Goal: Information Seeking & Learning: Get advice/opinions

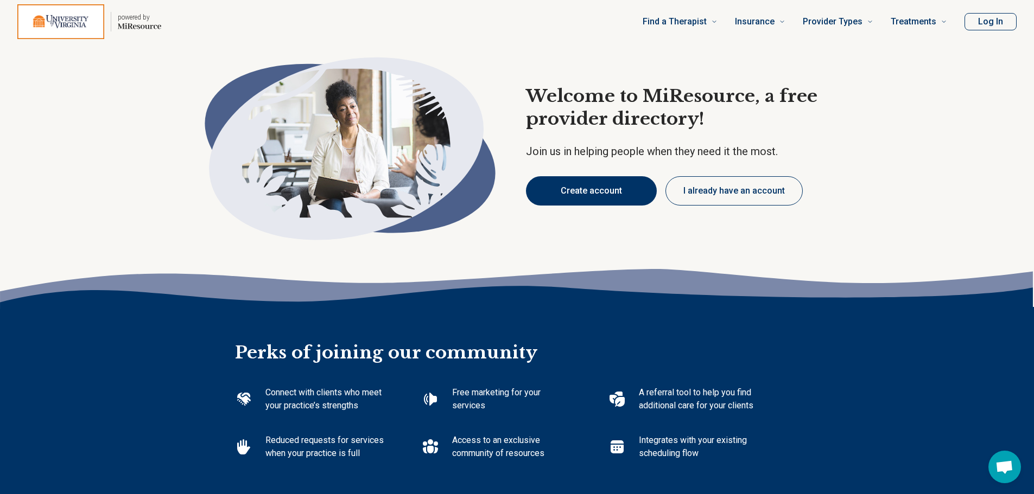
click at [579, 183] on button "Create account" at bounding box center [591, 190] width 131 height 29
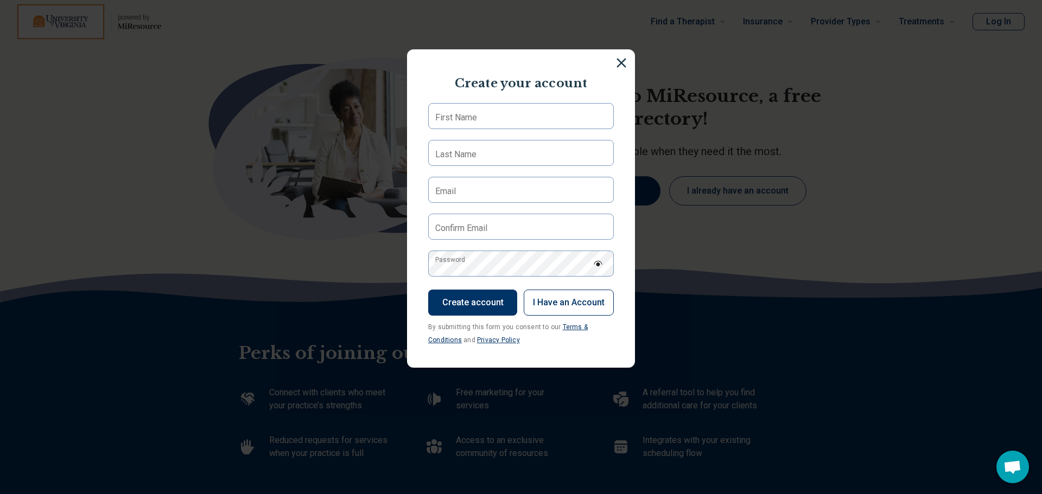
click at [534, 101] on section "Create your account First Name Last Name Email Confirm Email Password Create ac…" at bounding box center [521, 208] width 228 height 319
click at [534, 104] on input "First Name" at bounding box center [521, 116] width 186 height 26
type input "******"
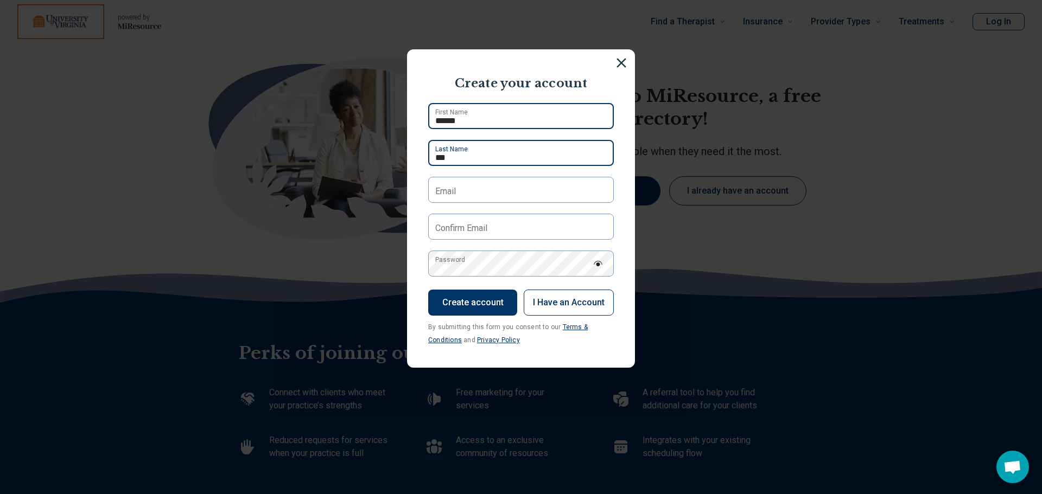
type input "***"
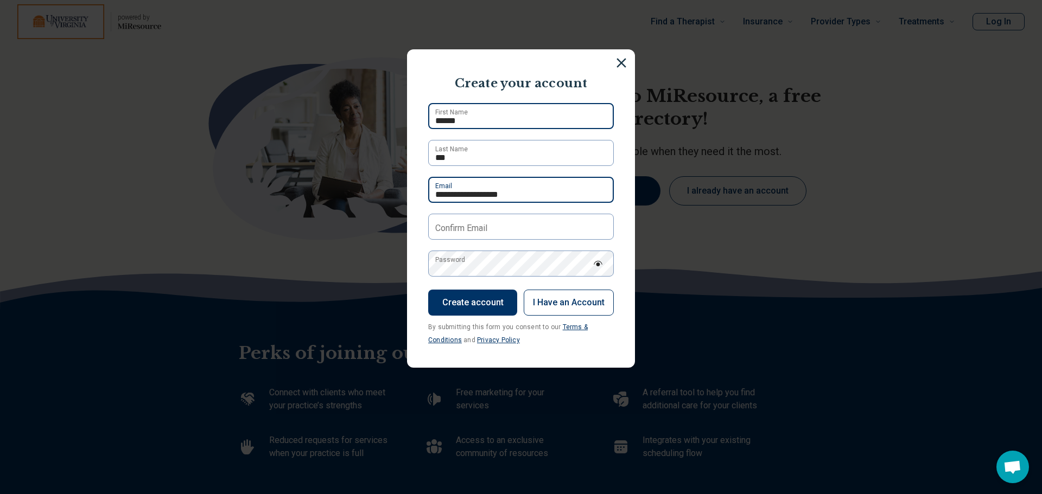
type input "**********"
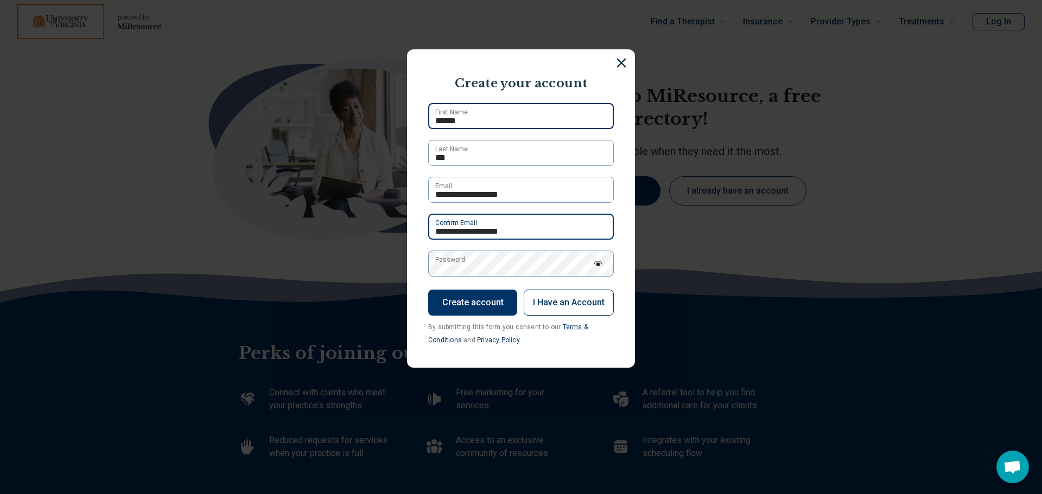
type input "**********"
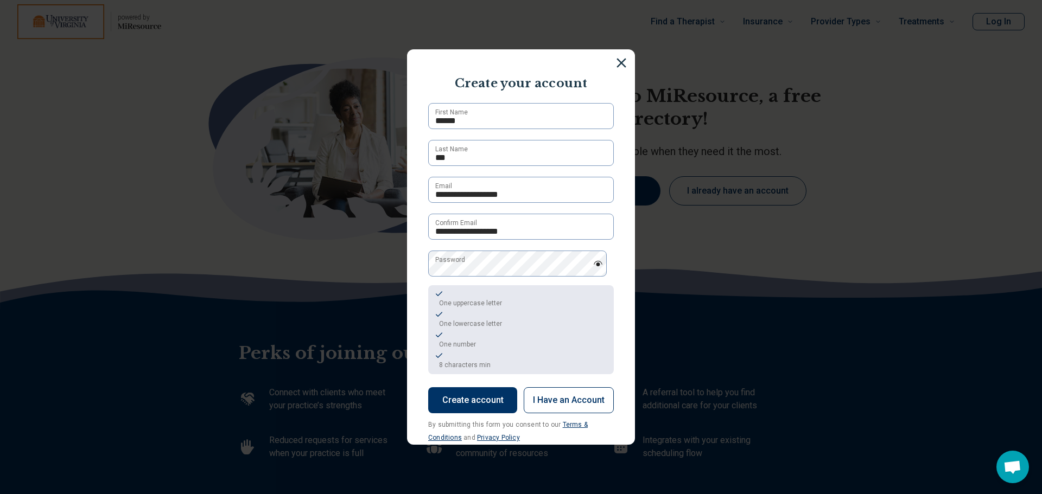
click at [472, 400] on button "Create account" at bounding box center [472, 401] width 89 height 26
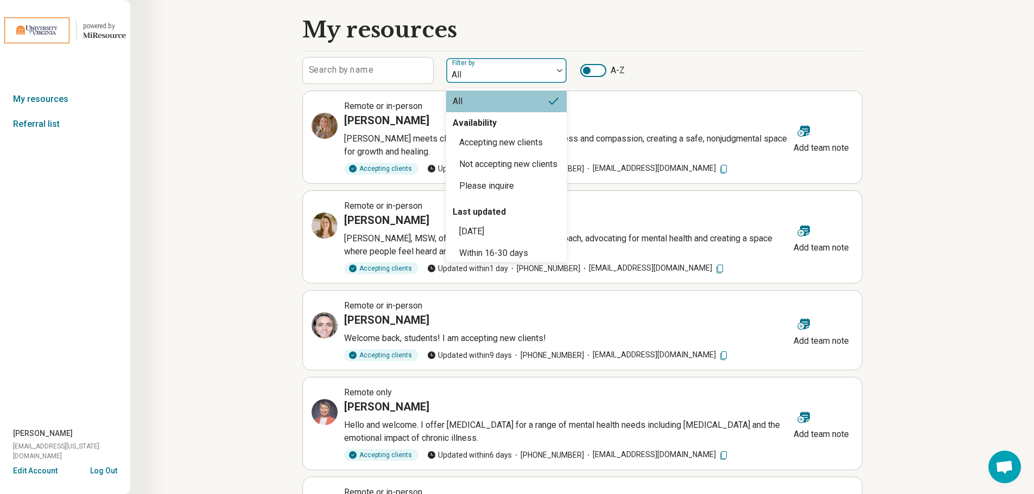
click at [547, 71] on div at bounding box center [500, 74] width 98 height 15
click at [534, 141] on div "Accepting new clients" at bounding box center [501, 142] width 84 height 13
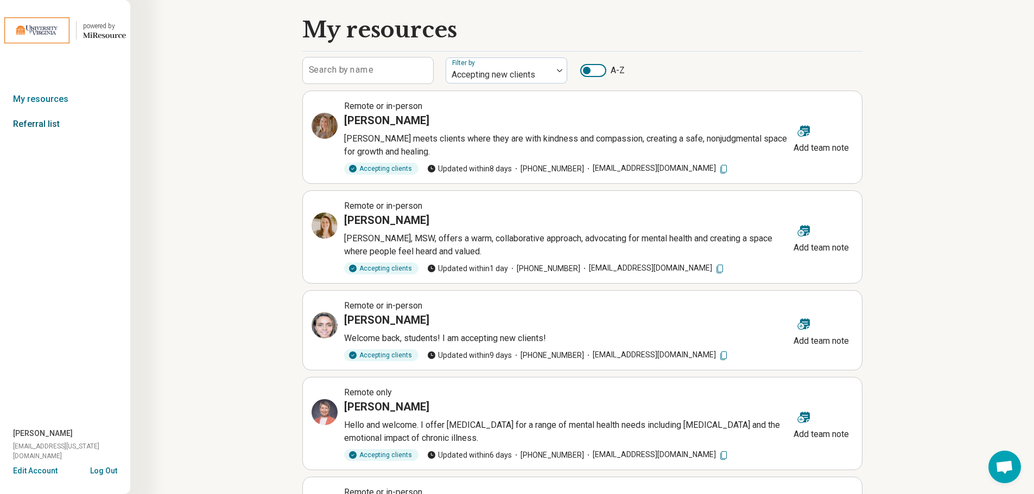
click at [36, 125] on link "Referral list" at bounding box center [65, 124] width 130 height 25
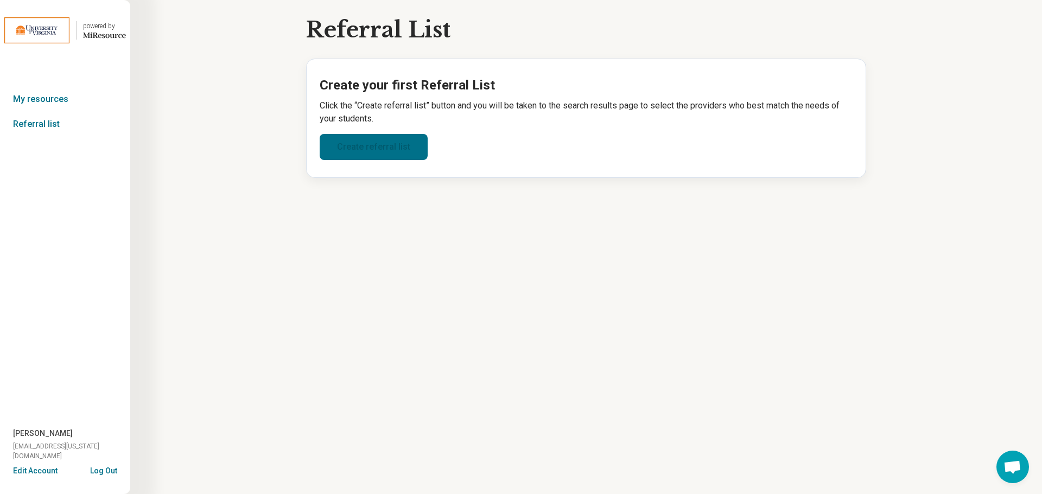
click at [367, 151] on link "Create referral list" at bounding box center [374, 147] width 108 height 26
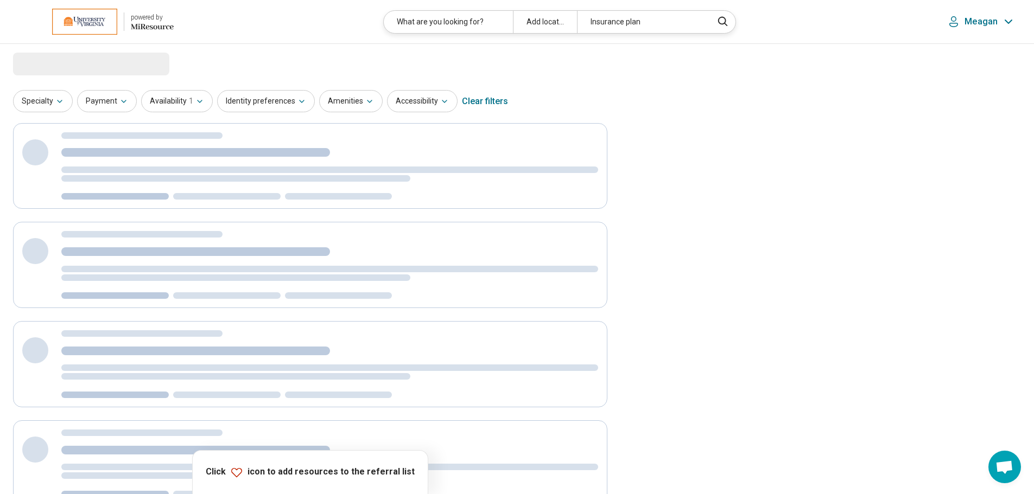
select select "***"
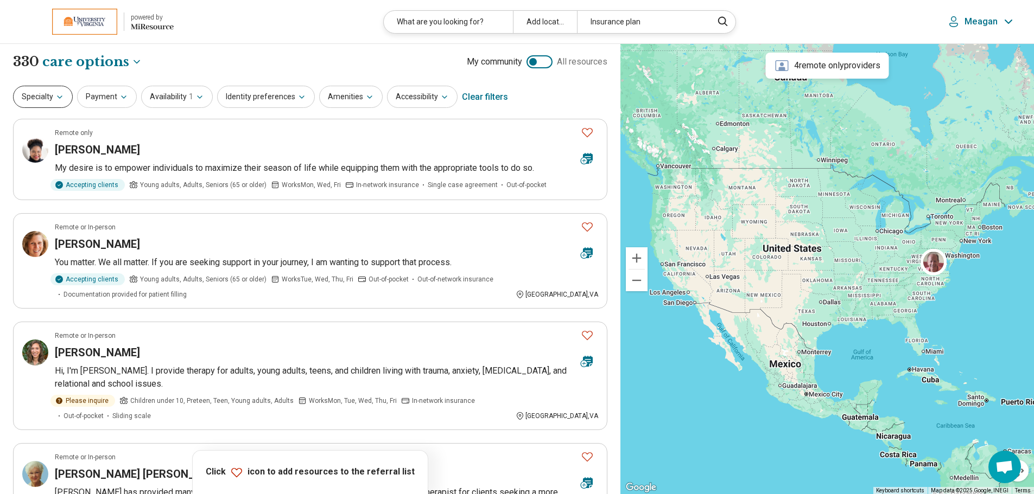
click at [58, 99] on icon "button" at bounding box center [59, 97] width 9 height 9
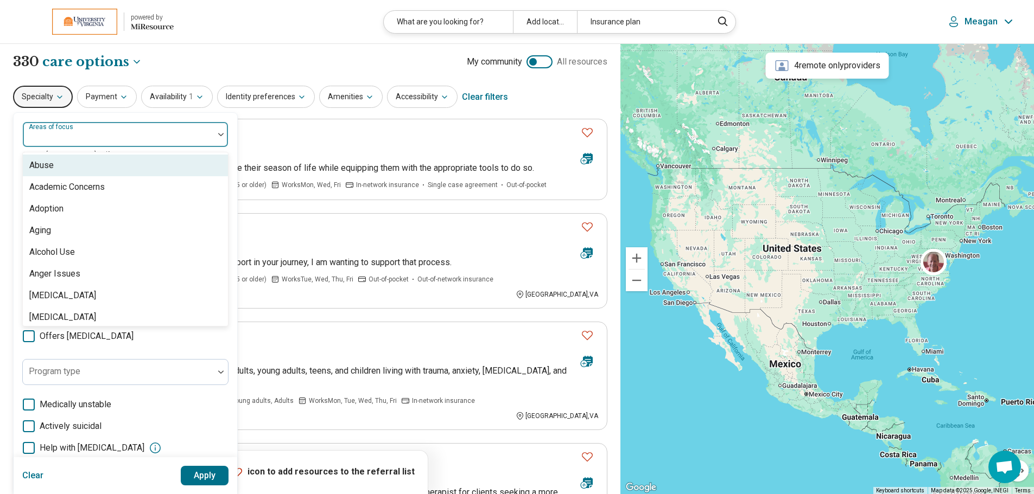
click at [73, 134] on div "Areas of focus" at bounding box center [125, 135] width 206 height 26
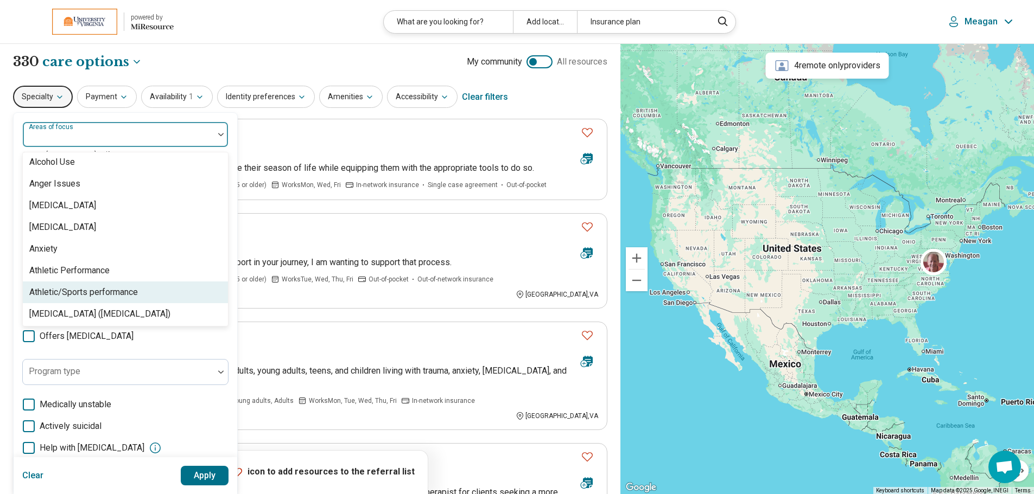
scroll to position [96, 0]
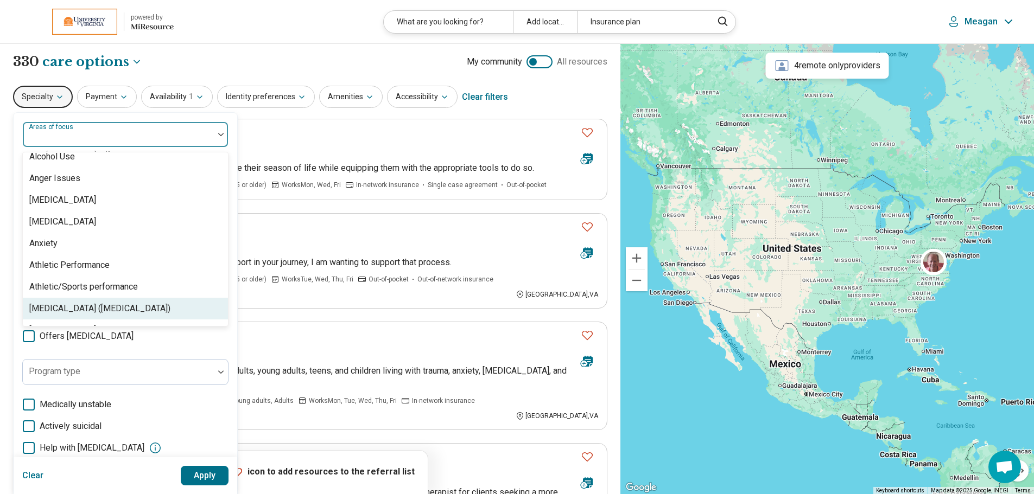
click at [94, 310] on div "Attention Deficit Hyperactivity Disorder (ADHD)" at bounding box center [99, 308] width 141 height 13
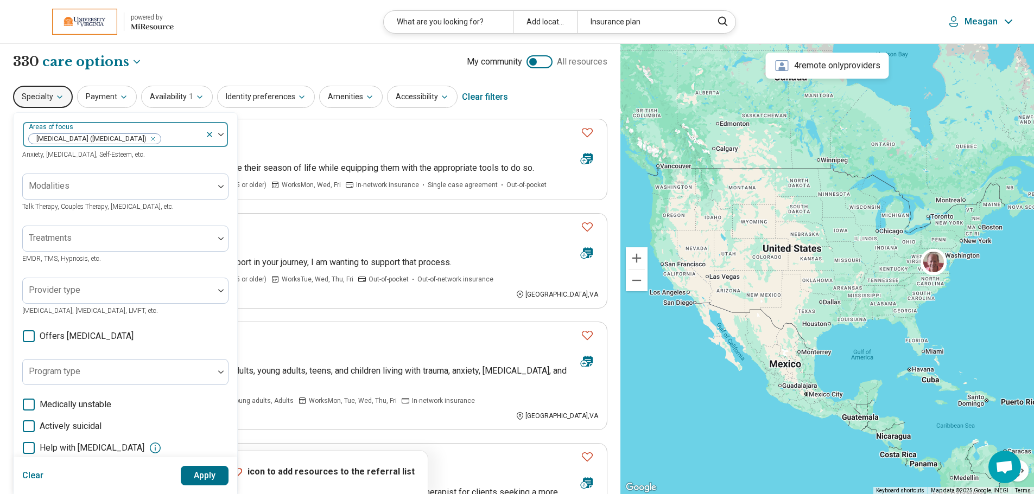
click at [194, 139] on div at bounding box center [181, 138] width 39 height 15
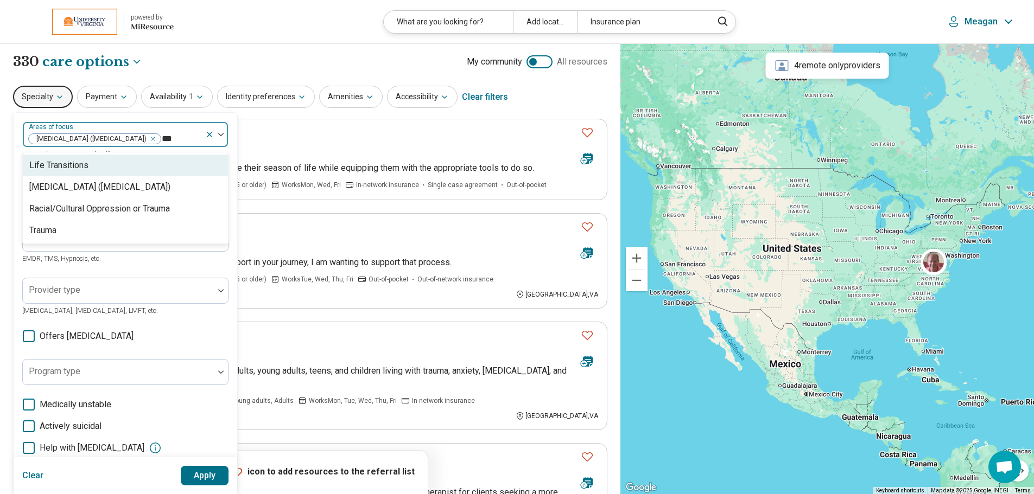
type input "****"
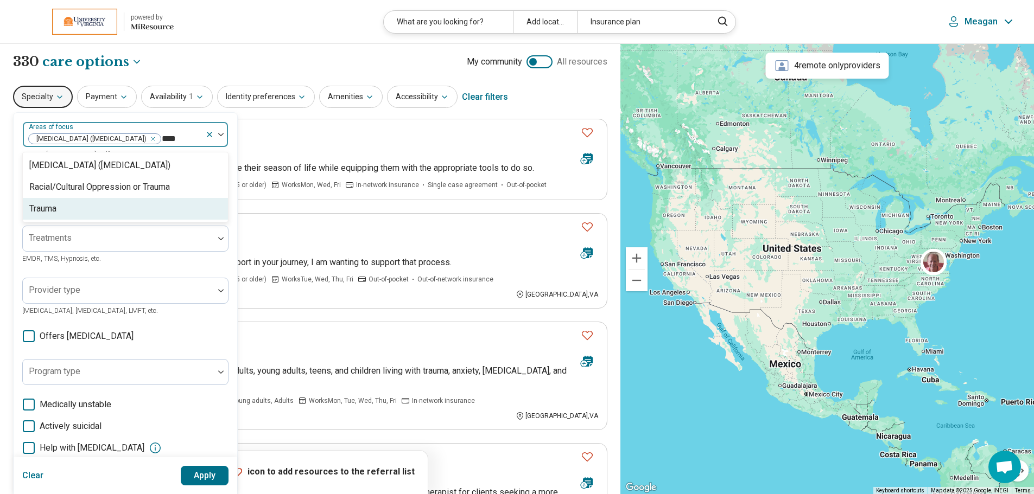
click at [94, 220] on div "Trauma" at bounding box center [125, 209] width 205 height 22
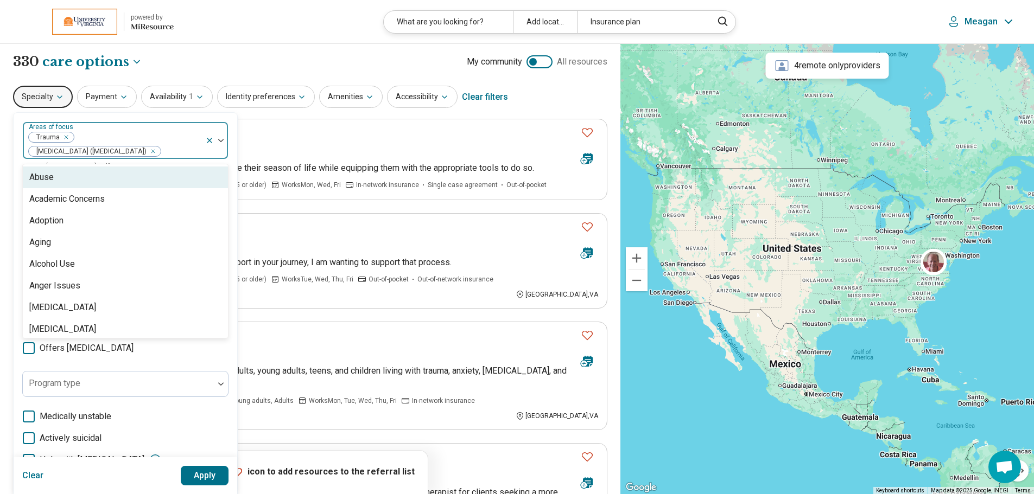
click at [142, 110] on div "Specialty option Trauma, selected. 98 results available. Use Up and Down to cho…" at bounding box center [310, 97] width 594 height 26
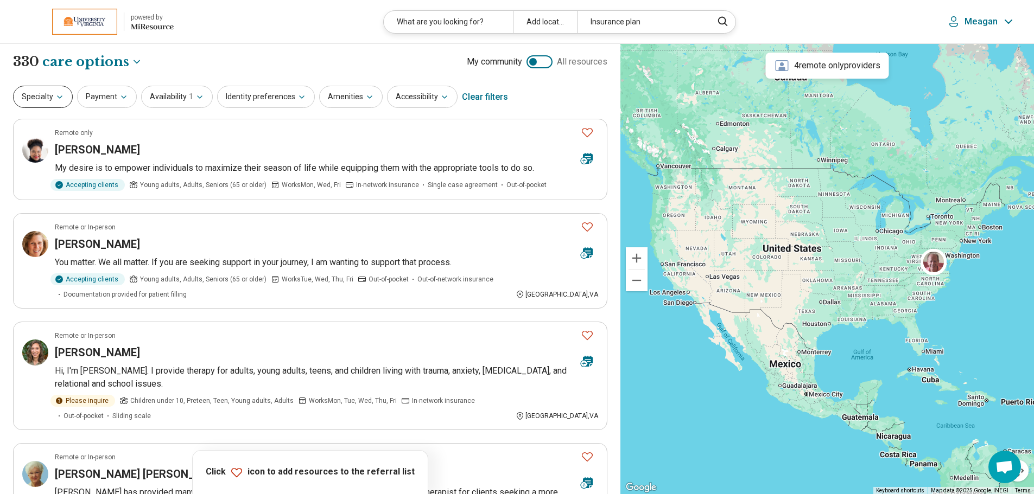
click at [62, 94] on icon "button" at bounding box center [59, 97] width 9 height 9
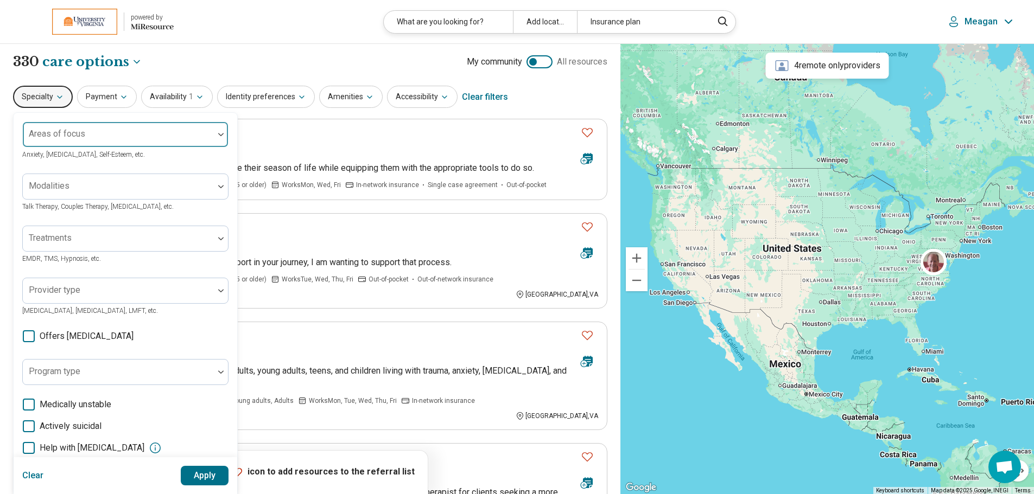
click at [72, 129] on div "Areas of focus" at bounding box center [125, 135] width 206 height 26
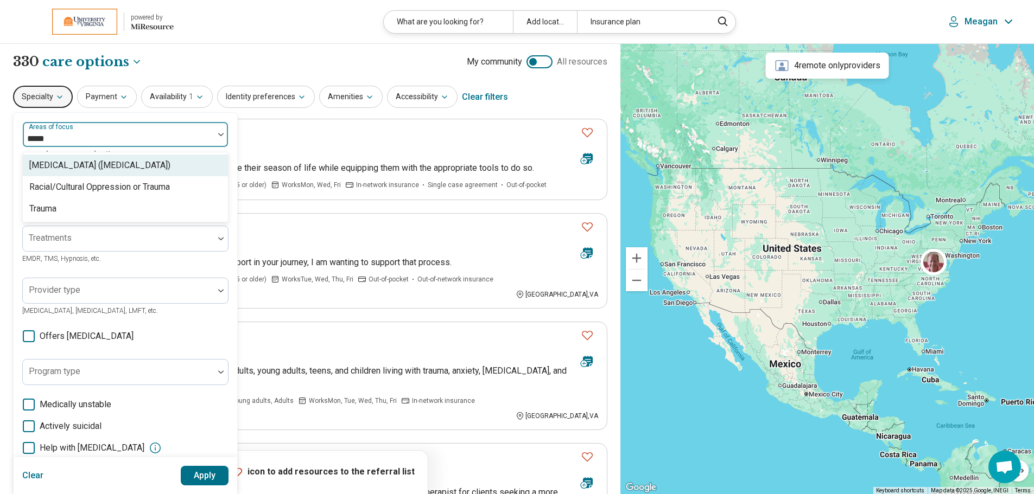
type input "******"
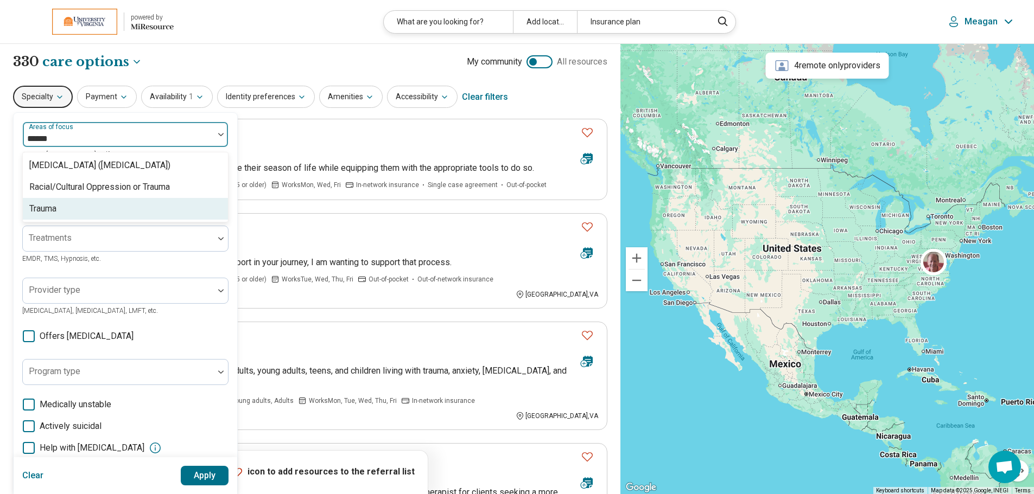
click at [71, 204] on div "Trauma" at bounding box center [125, 209] width 205 height 22
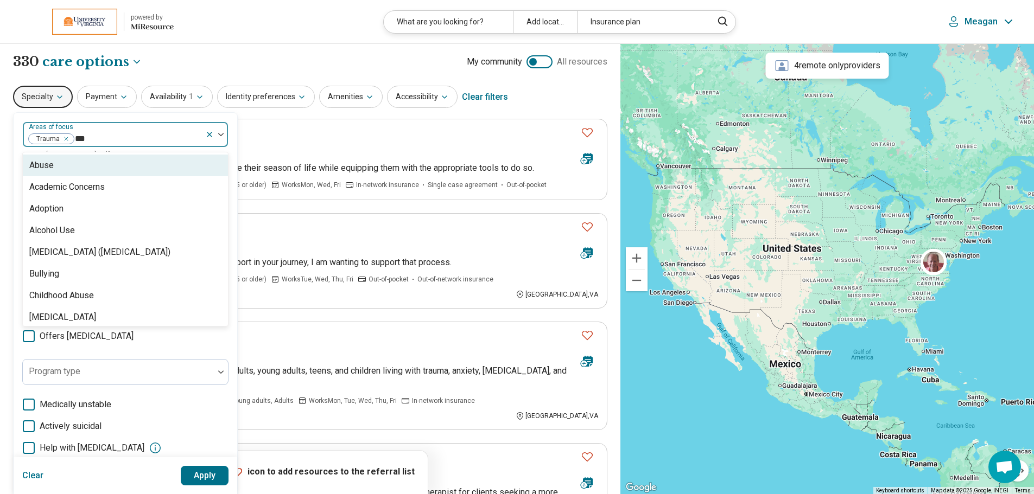
type input "****"
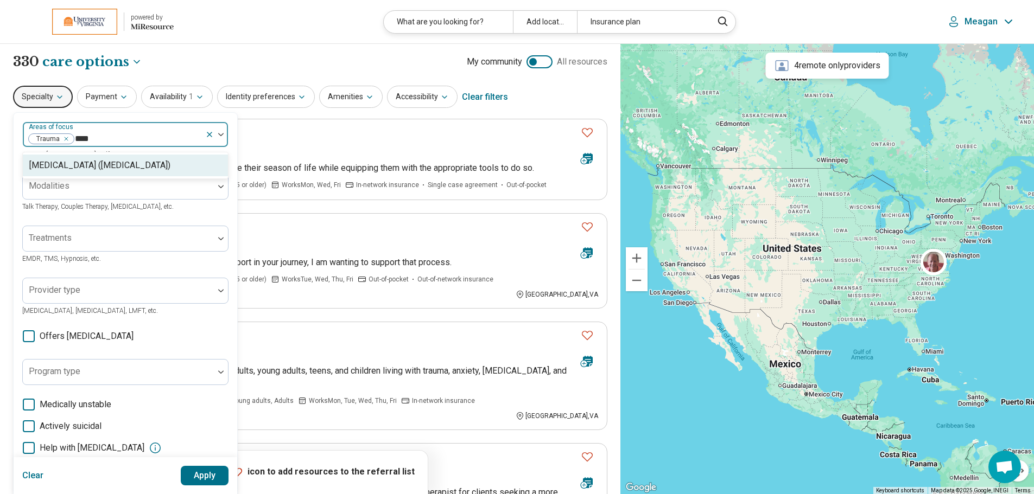
click at [137, 161] on div "Attention Deficit Hyperactivity Disorder (ADHD)" at bounding box center [99, 165] width 141 height 13
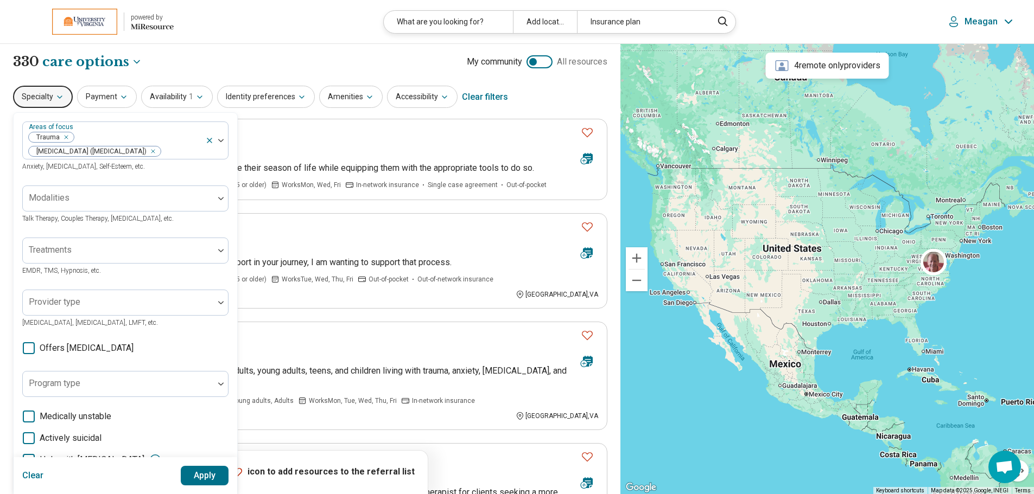
click at [210, 474] on button "Apply" at bounding box center [205, 476] width 48 height 20
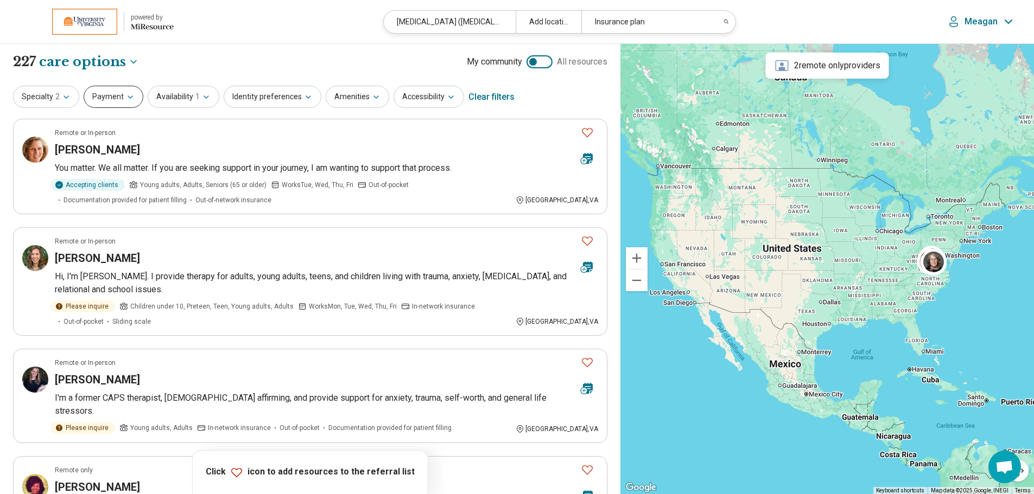
click at [131, 99] on icon "button" at bounding box center [130, 97] width 9 height 9
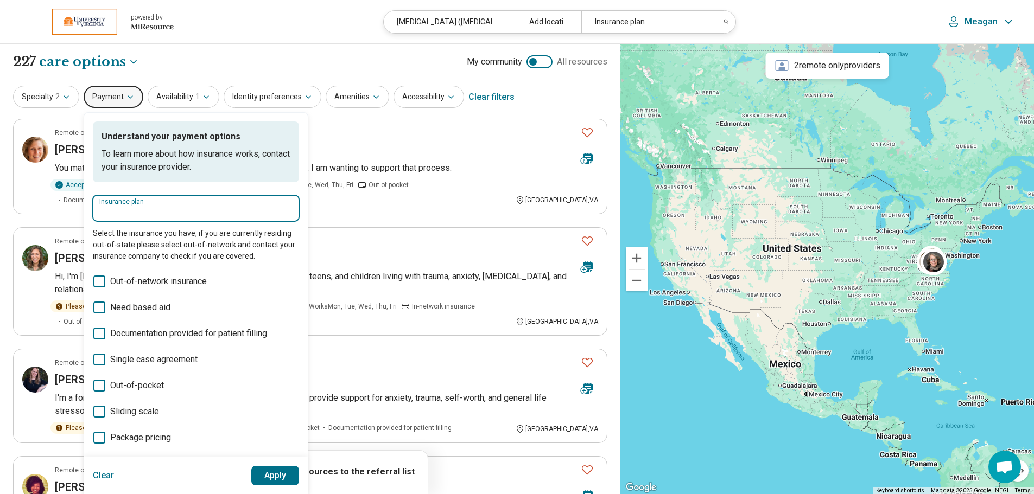
click at [118, 218] on input "Insurance plan" at bounding box center [195, 212] width 193 height 13
type input "*"
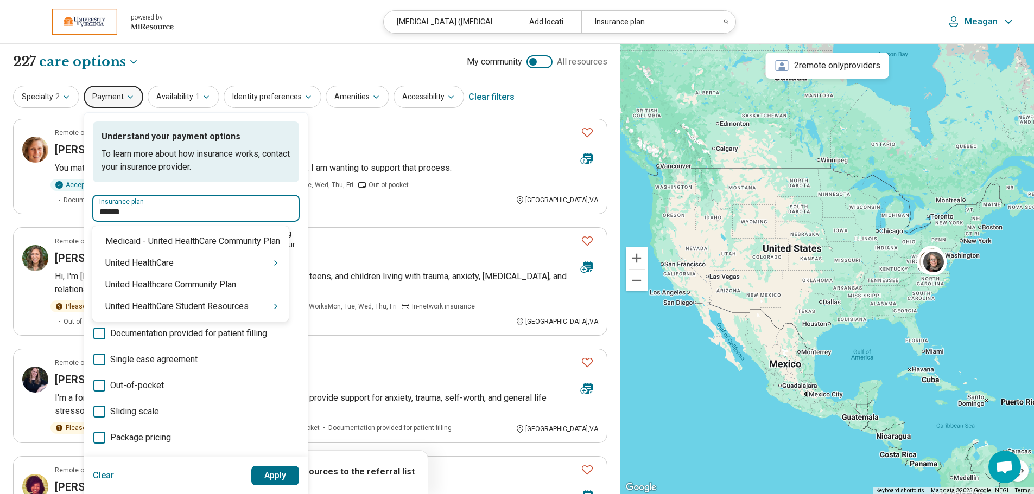
type input "******"
click at [230, 306] on div "United HealthCare Student Resources" at bounding box center [190, 307] width 196 height 22
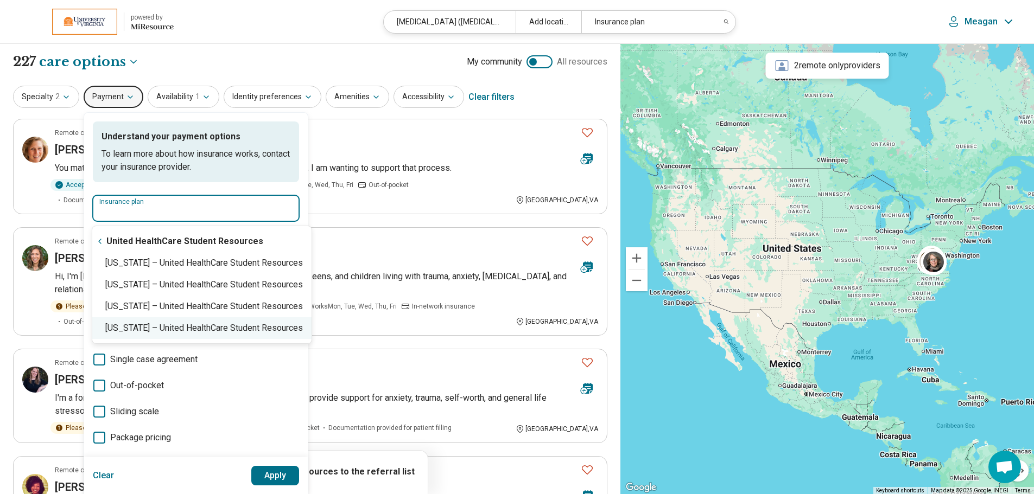
click at [186, 331] on div "Virginia – United HealthCare Student Resources" at bounding box center [201, 329] width 219 height 22
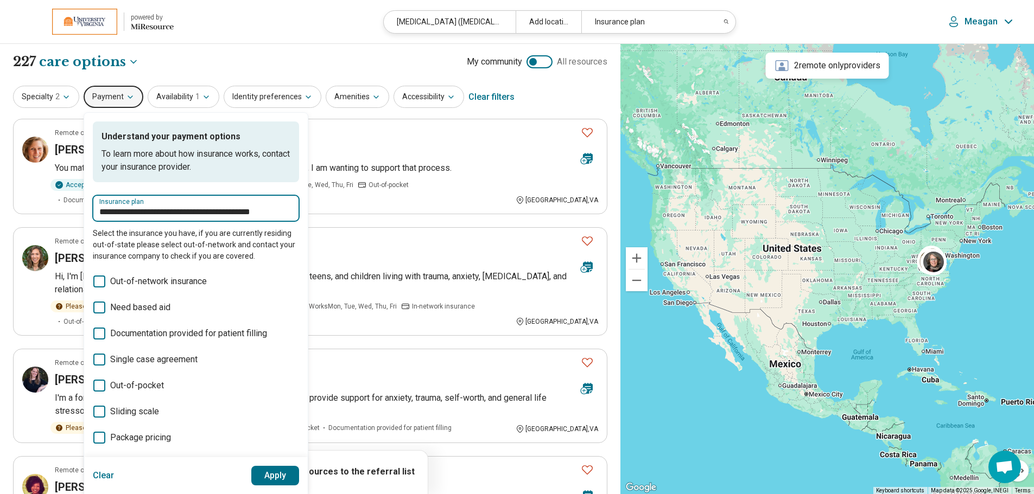
type input "**********"
click at [269, 473] on button "Apply" at bounding box center [275, 476] width 48 height 20
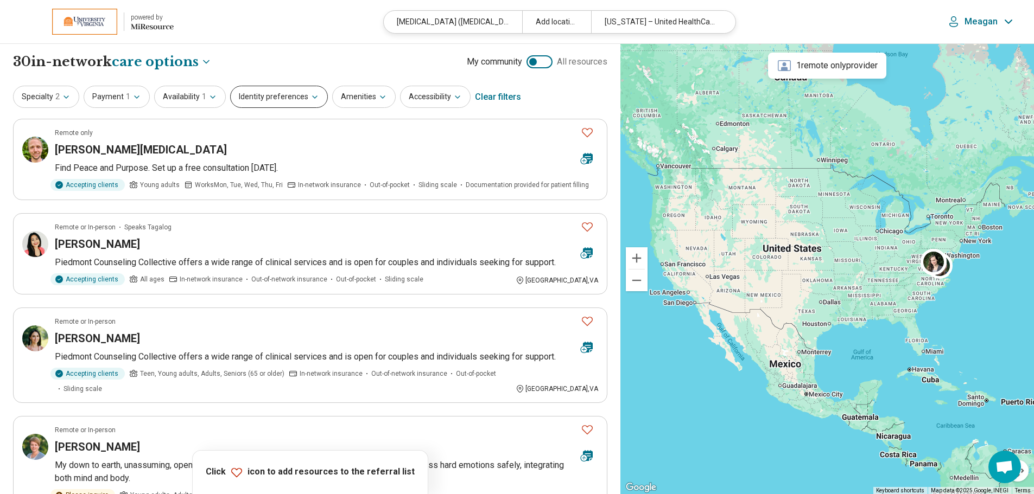
click at [310, 93] on icon "button" at bounding box center [314, 97] width 9 height 9
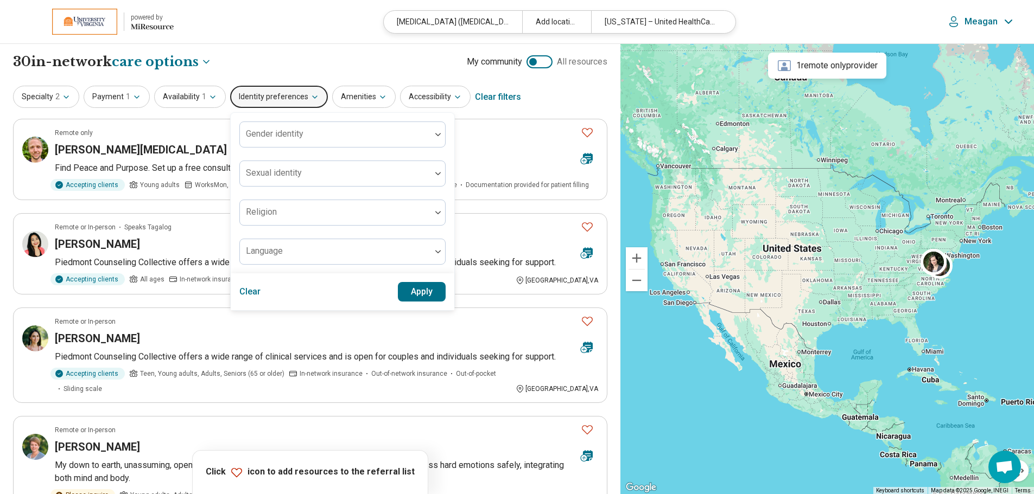
click at [310, 93] on icon "button" at bounding box center [314, 97] width 9 height 9
click at [326, 136] on div at bounding box center [335, 138] width 182 height 15
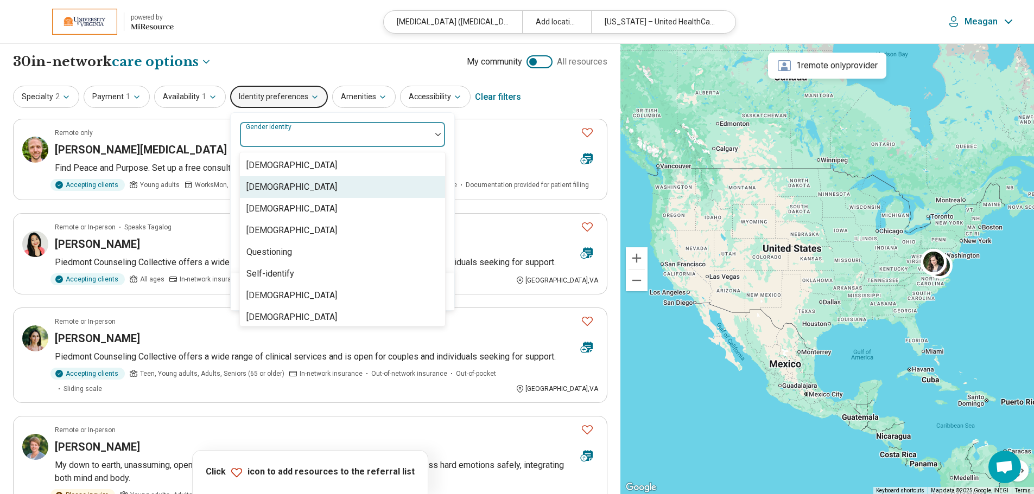
click at [318, 188] on div "[DEMOGRAPHIC_DATA]" at bounding box center [342, 187] width 205 height 22
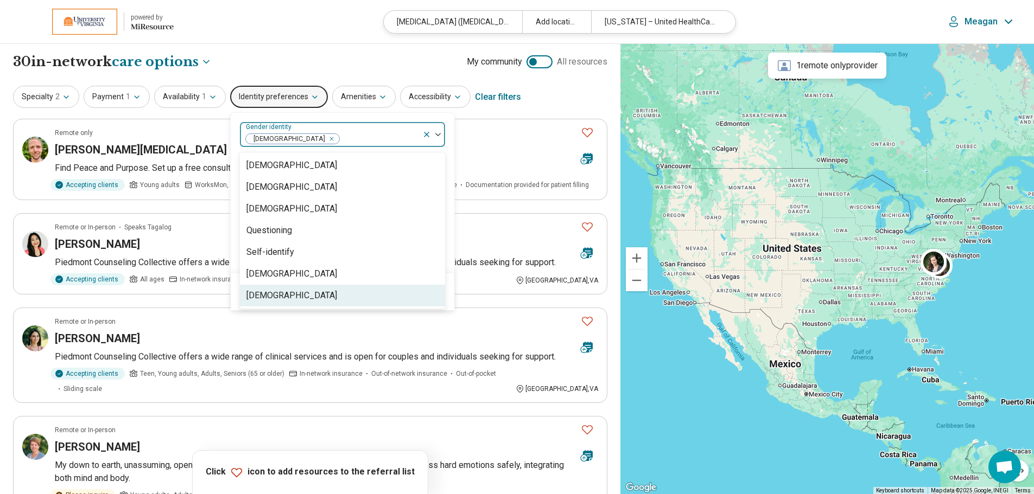
click at [307, 295] on div "Transgender Woman" at bounding box center [291, 295] width 91 height 13
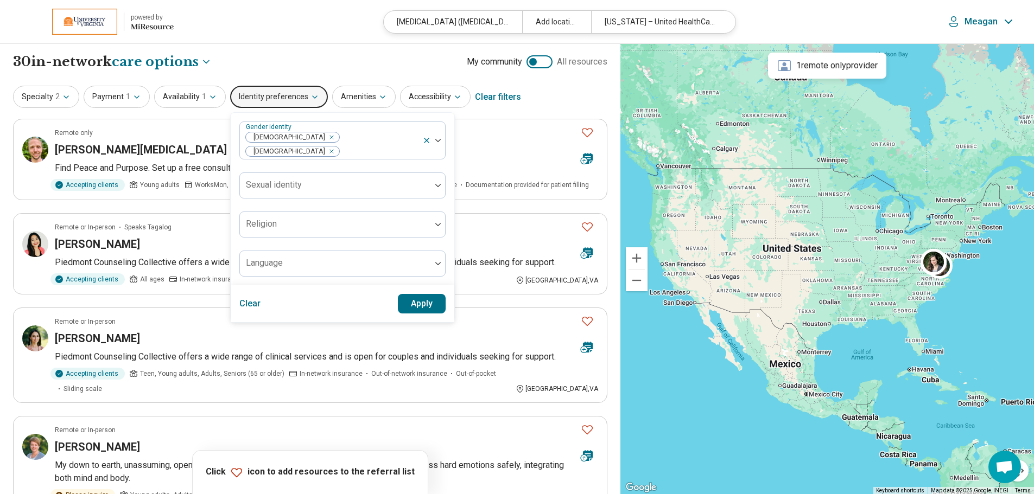
click at [418, 296] on button "Apply" at bounding box center [422, 304] width 48 height 20
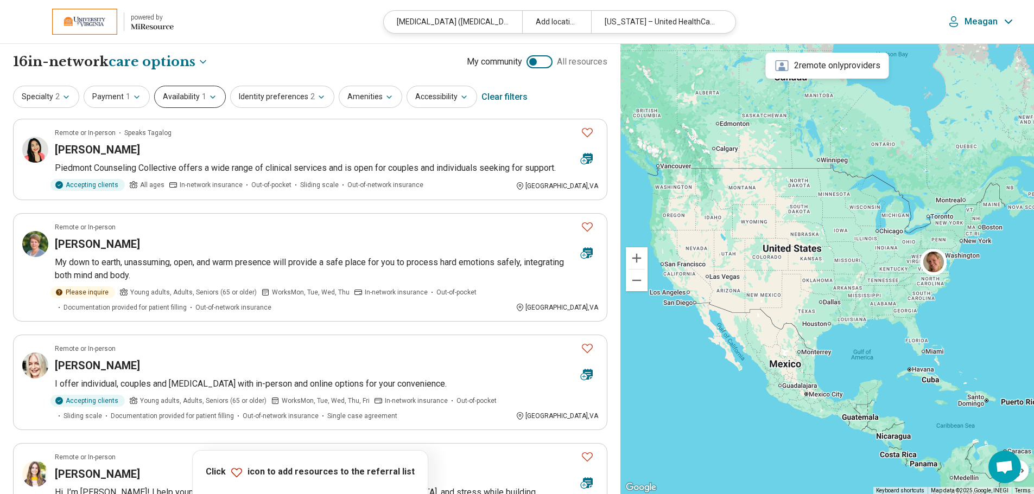
click at [194, 93] on button "Availability 1" at bounding box center [190, 97] width 72 height 22
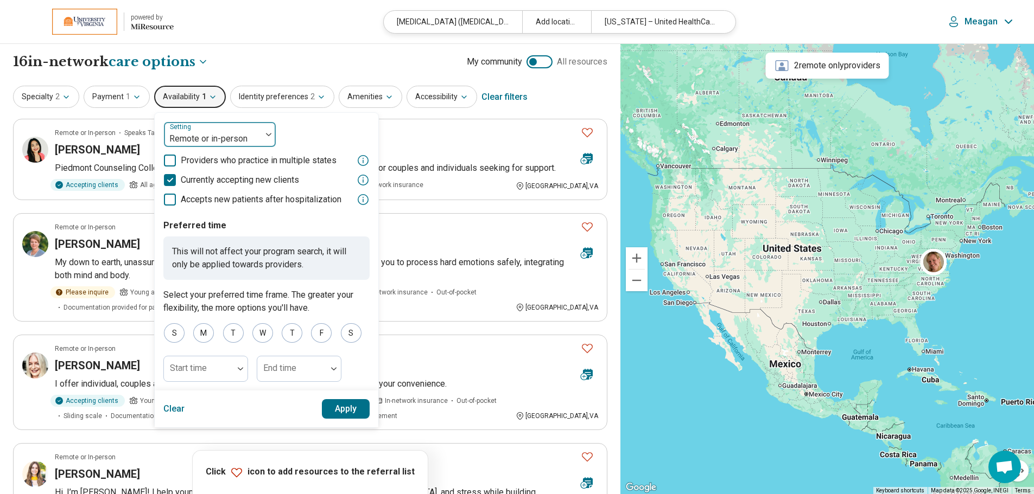
click at [191, 143] on div at bounding box center [212, 138] width 89 height 15
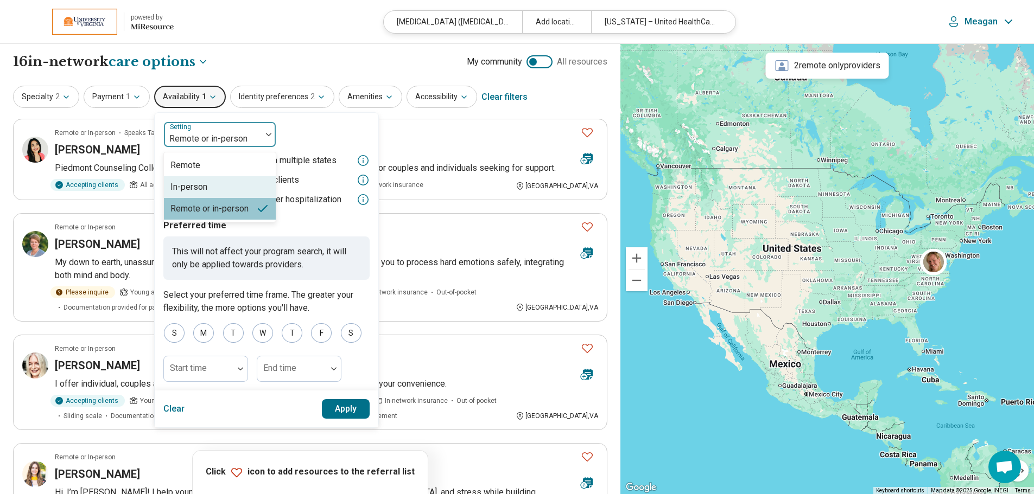
click at [192, 187] on div "In-person" at bounding box center [188, 187] width 37 height 13
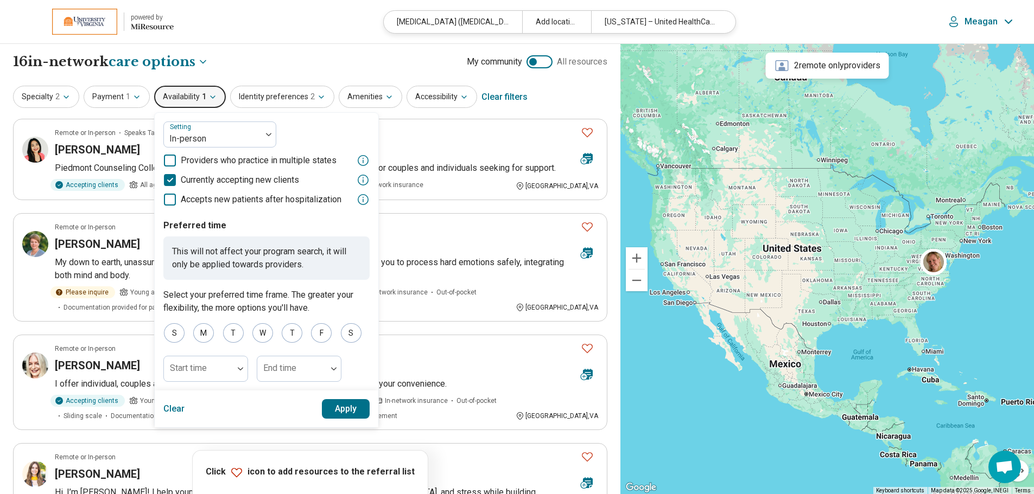
click at [337, 405] on button "Apply" at bounding box center [346, 409] width 48 height 20
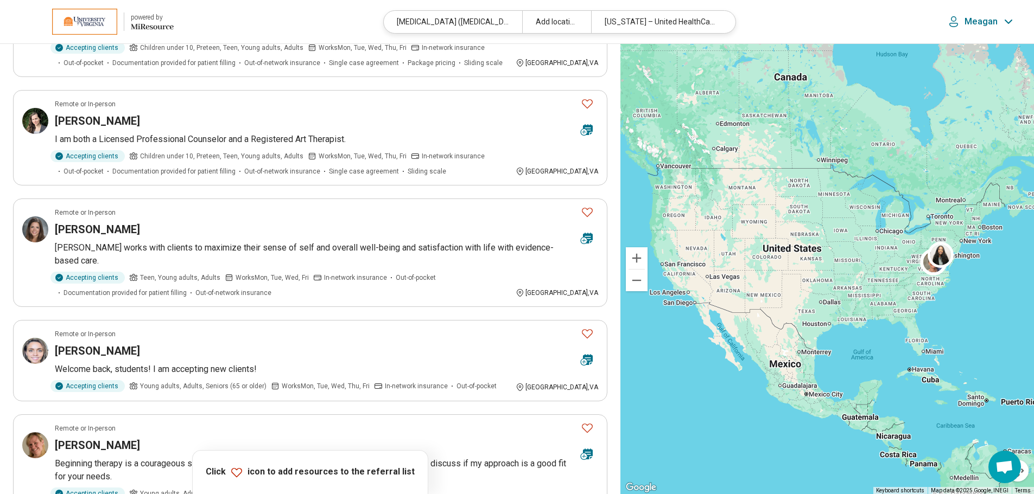
scroll to position [490, 0]
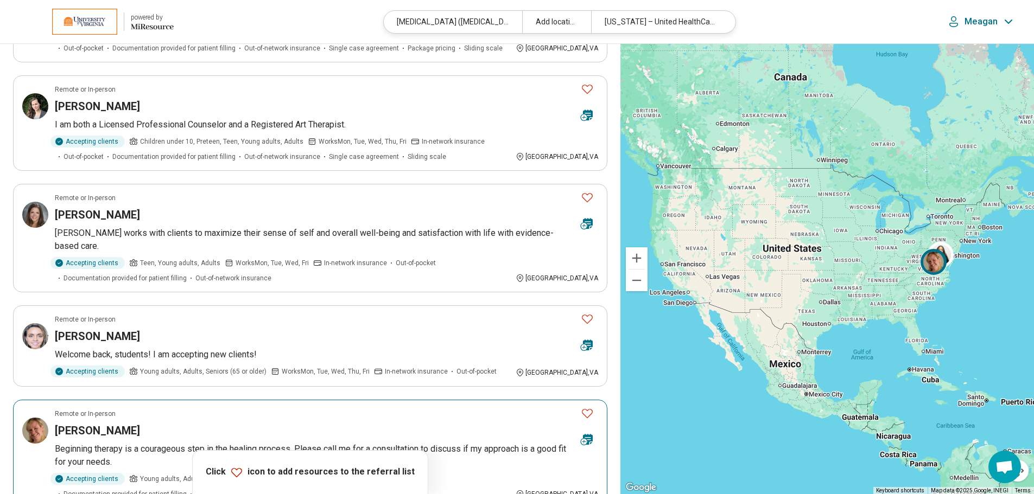
click at [588, 413] on icon "Favorite" at bounding box center [587, 413] width 13 height 13
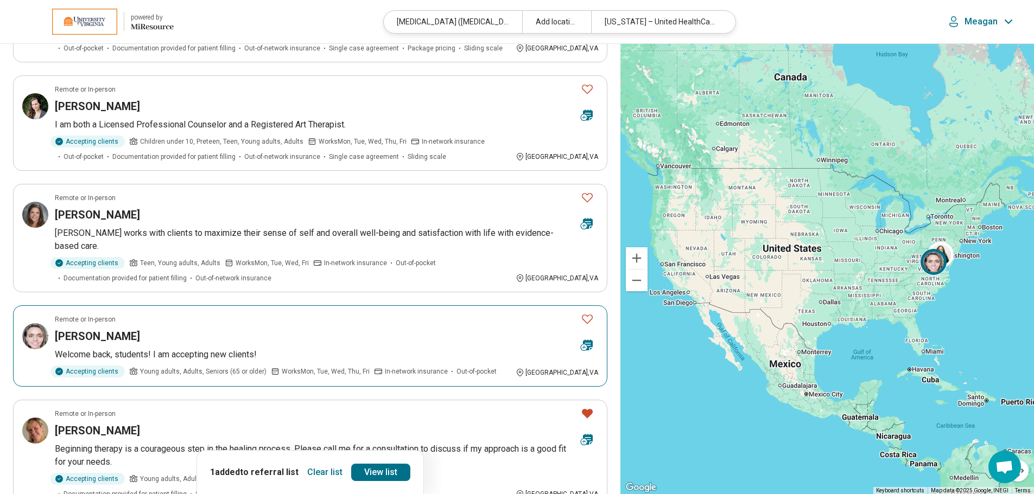
click at [502, 348] on p "Welcome back, students! I am accepting new clients!" at bounding box center [326, 354] width 543 height 13
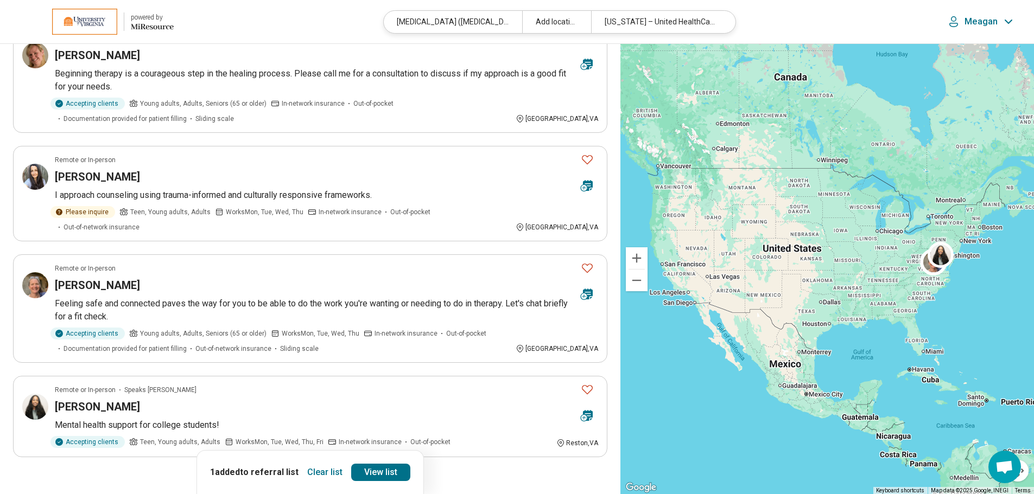
scroll to position [871, 0]
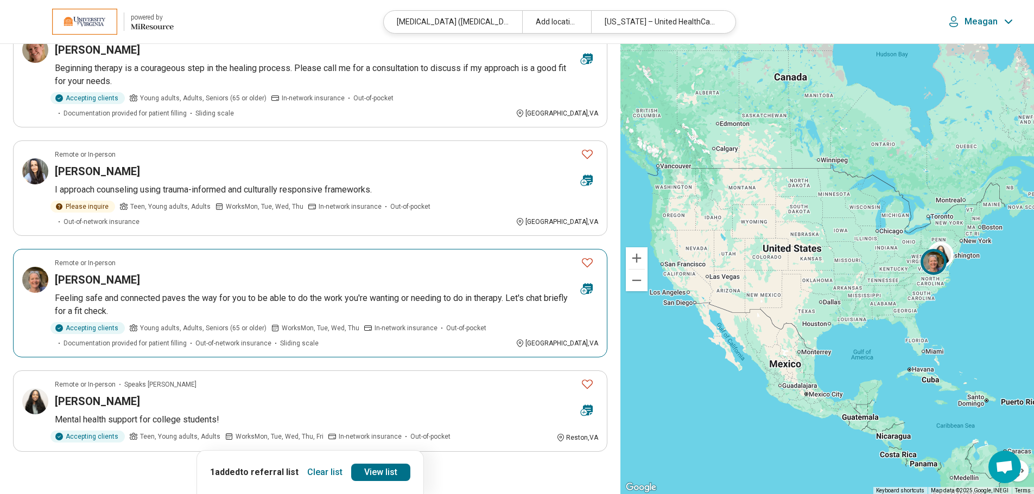
click at [585, 256] on icon "Favorite" at bounding box center [587, 262] width 13 height 13
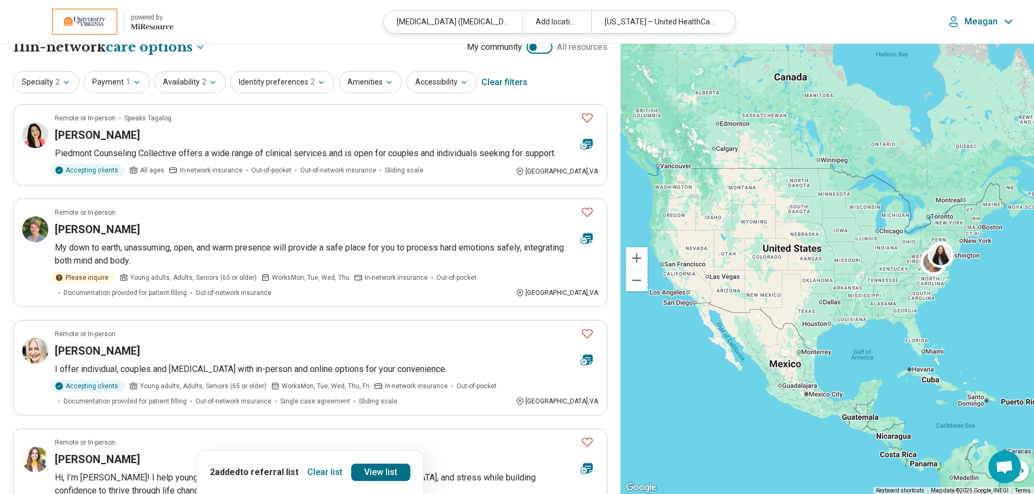
scroll to position [0, 0]
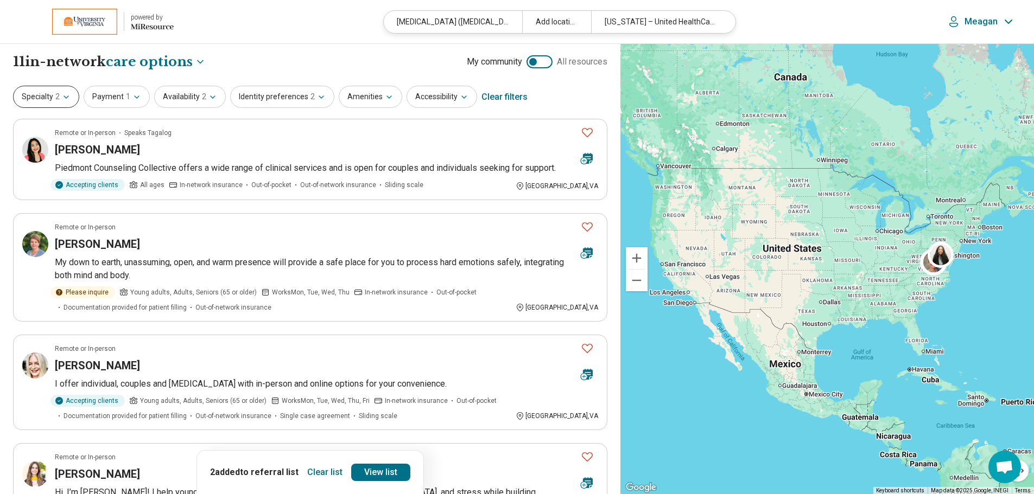
click at [67, 101] on icon "button" at bounding box center [66, 97] width 9 height 9
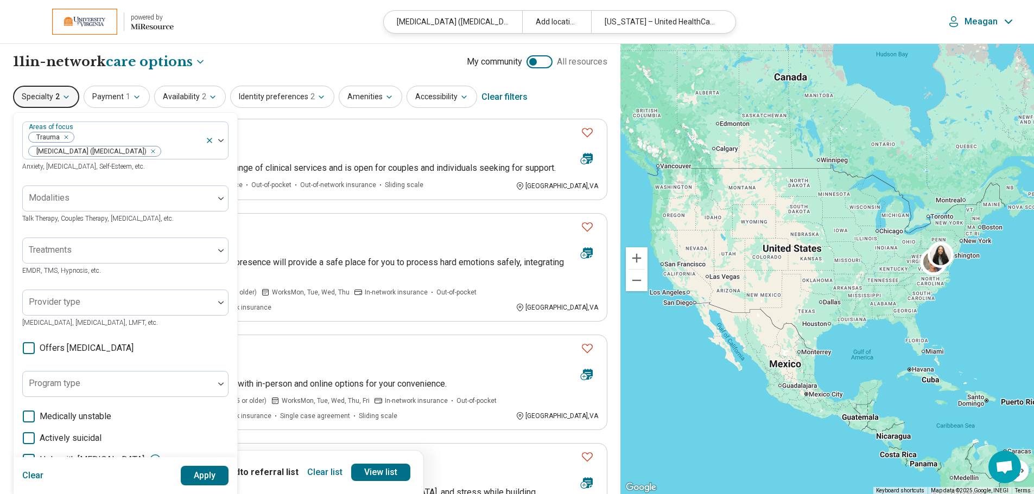
click at [67, 101] on icon "button" at bounding box center [66, 97] width 9 height 9
click at [350, 67] on div "**********" at bounding box center [310, 62] width 594 height 18
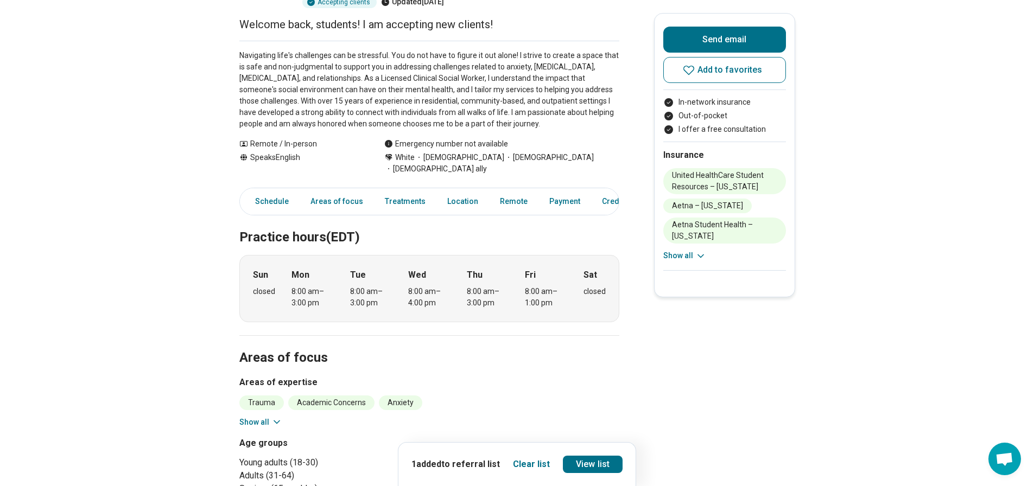
scroll to position [131, 0]
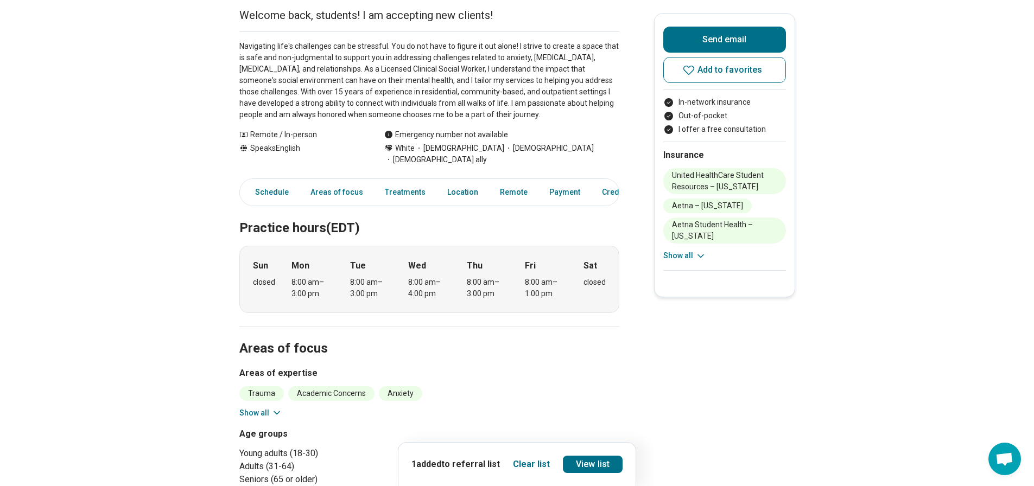
click at [269, 408] on button "Show all" at bounding box center [260, 413] width 43 height 11
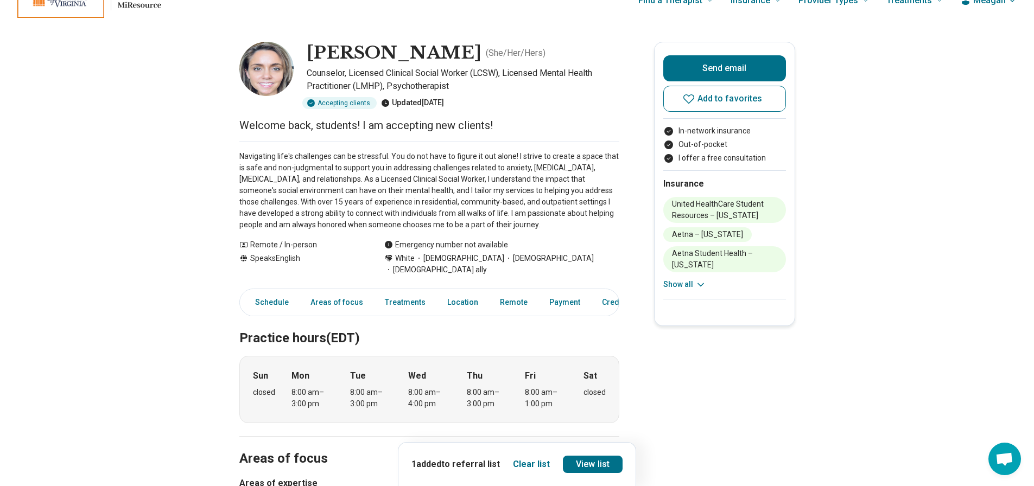
scroll to position [0, 0]
